Goal: Task Accomplishment & Management: Use online tool/utility

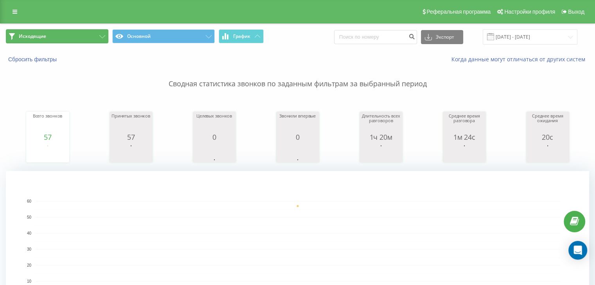
click at [81, 32] on button "Исходящие" at bounding box center [57, 36] width 102 height 14
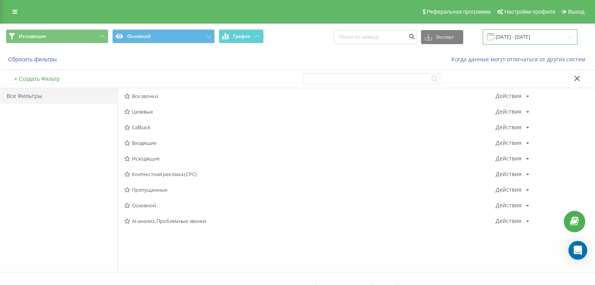
click at [513, 33] on input "[DATE] - [DATE]" at bounding box center [529, 36] width 95 height 15
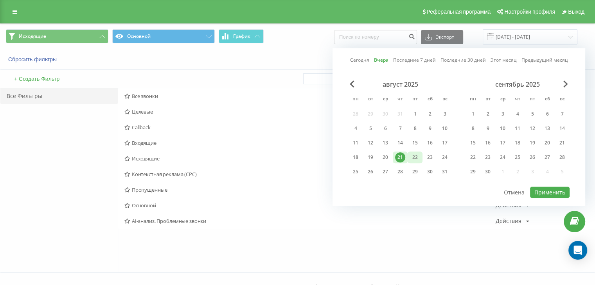
click at [412, 154] on div "22" at bounding box center [415, 157] width 10 height 10
click at [559, 193] on button "Применить" at bounding box center [549, 192] width 39 height 11
type input "[DATE] - [DATE]"
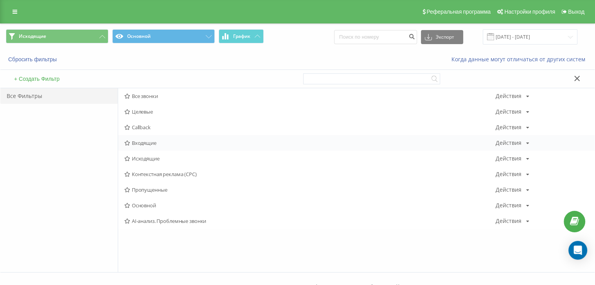
click at [151, 141] on span "Входящие" at bounding box center [309, 142] width 371 height 5
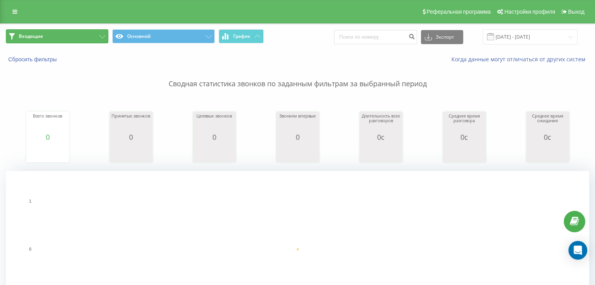
click at [30, 30] on button "Входящие" at bounding box center [57, 36] width 102 height 14
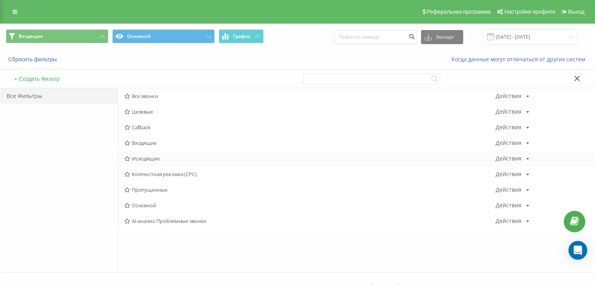
click at [161, 159] on span "Исходящие" at bounding box center [309, 158] width 371 height 5
